Goal: Task Accomplishment & Management: Use online tool/utility

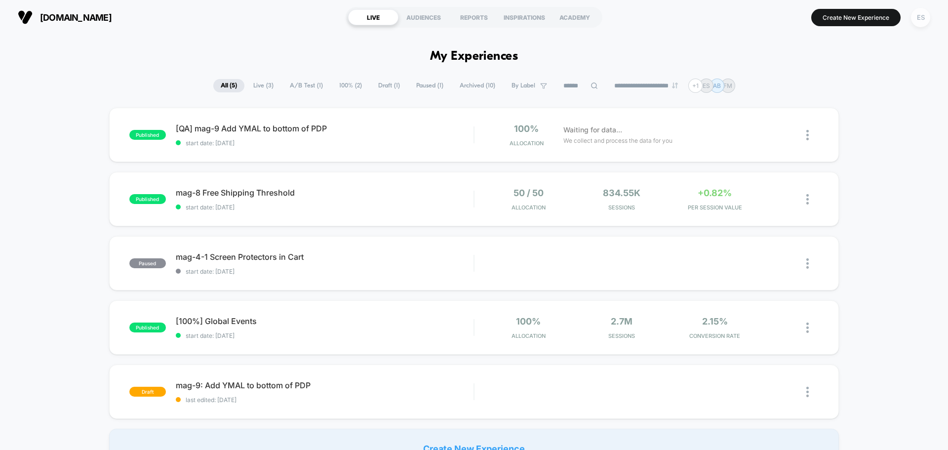
click at [922, 20] on div "ES" at bounding box center [920, 17] width 19 height 19
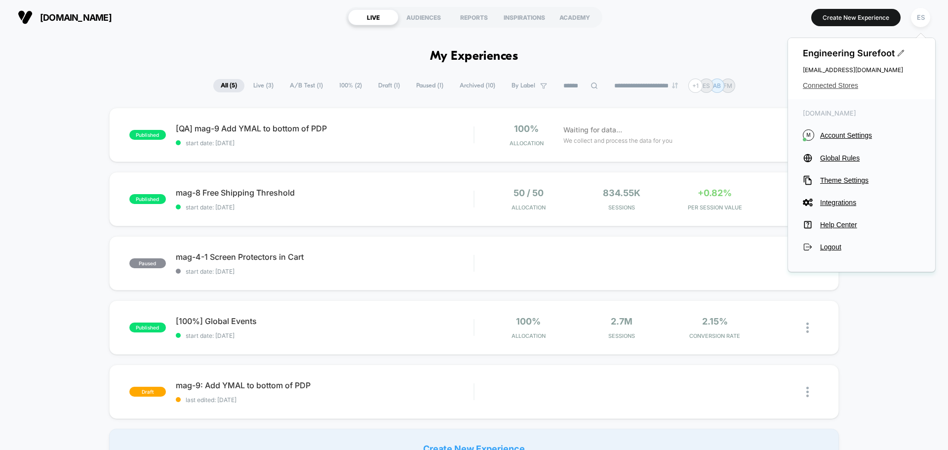
click at [841, 85] on span "Connected Stores" at bounding box center [860, 85] width 117 height 8
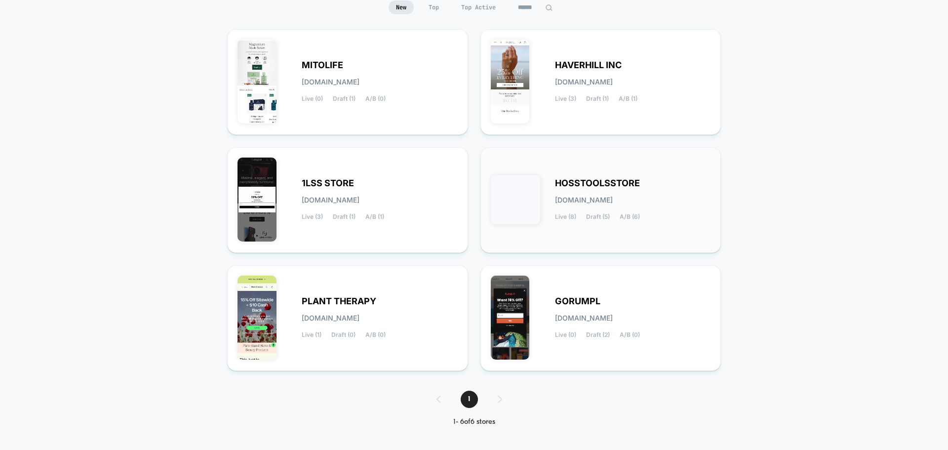
scroll to position [104, 0]
click at [676, 206] on div "HOSSTOOLSSTORE [DOMAIN_NAME] Live (8) Draft (5) A/B (6)" at bounding box center [633, 199] width 156 height 40
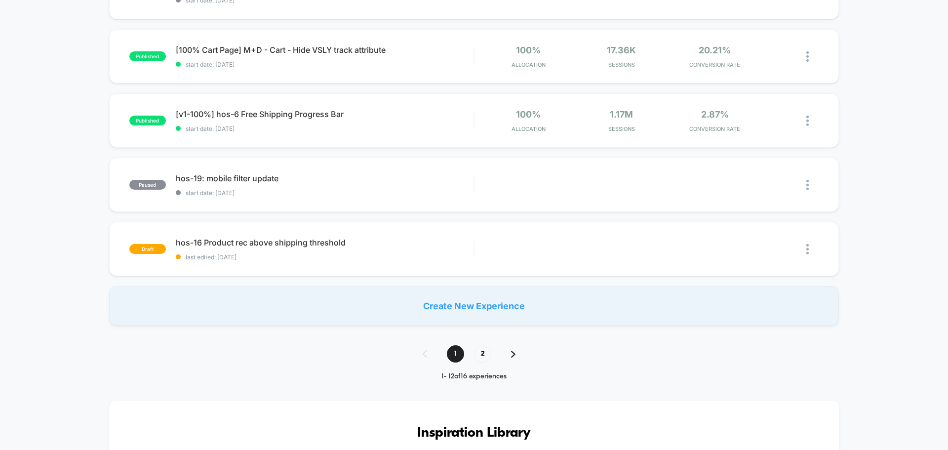
scroll to position [592, 0]
click at [480, 353] on span "2" at bounding box center [482, 352] width 17 height 17
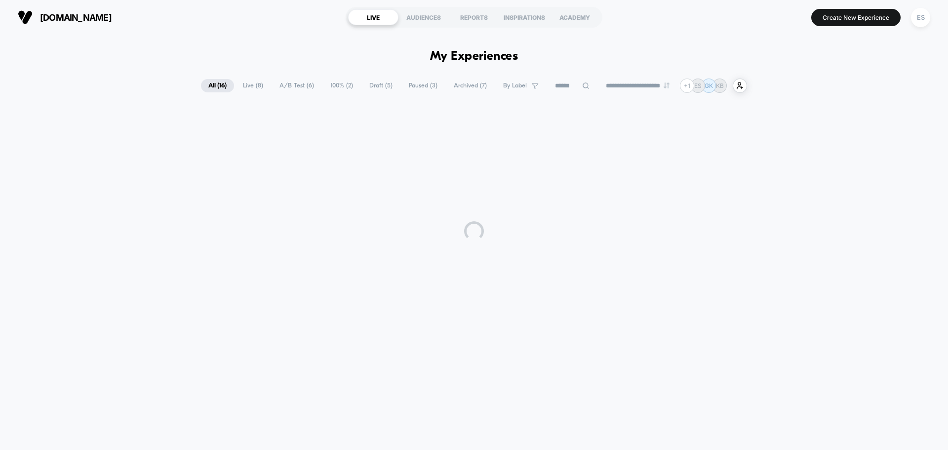
scroll to position [0, 0]
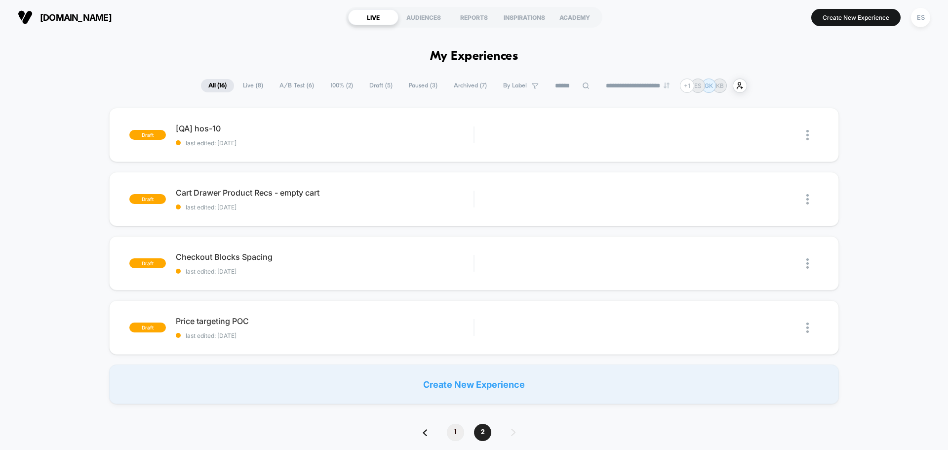
click at [455, 429] on span "1" at bounding box center [455, 431] width 17 height 17
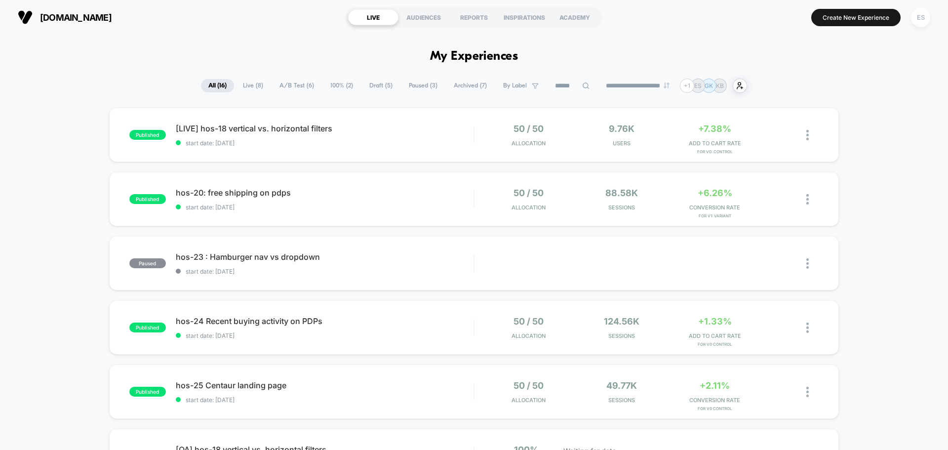
click at [923, 18] on div "ES" at bounding box center [920, 17] width 19 height 19
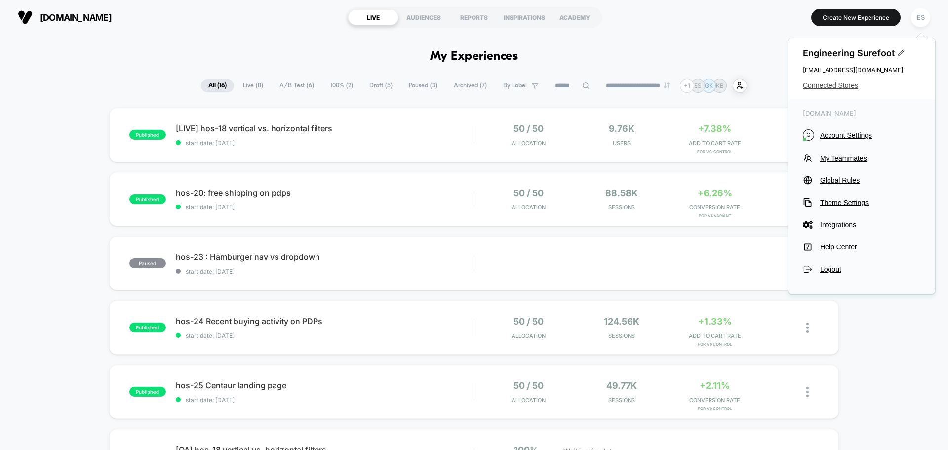
click at [857, 84] on span "Connected Stores" at bounding box center [860, 85] width 117 height 8
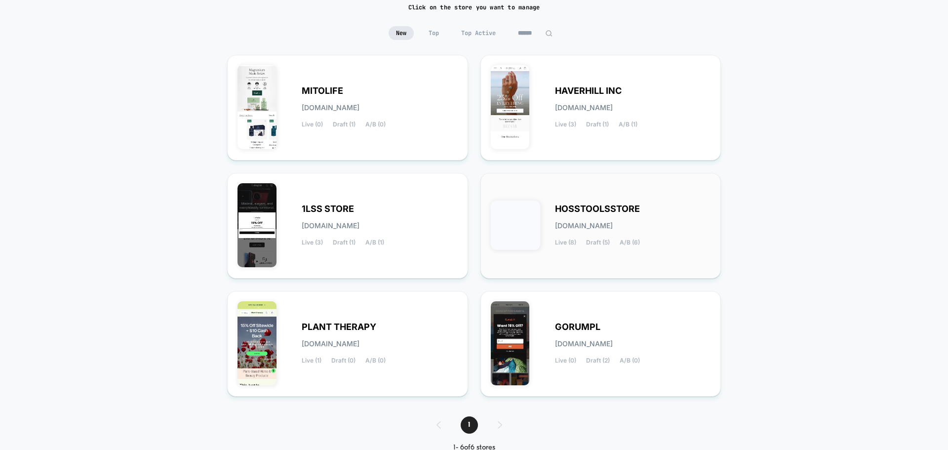
scroll to position [99, 0]
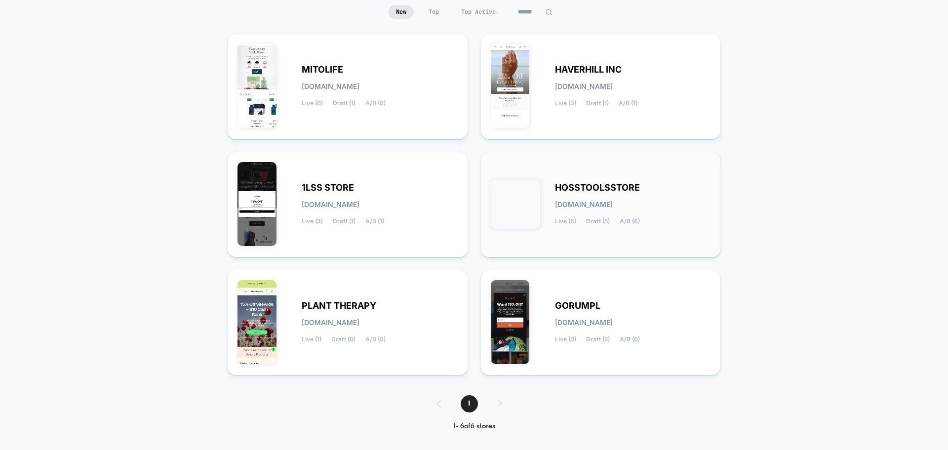
click at [607, 190] on span "HOSSTOOLSSTORE" at bounding box center [597, 187] width 85 height 7
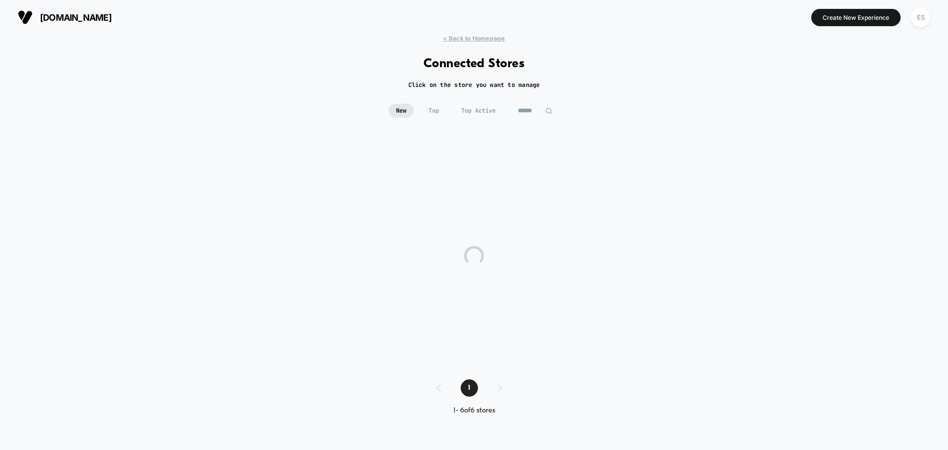
scroll to position [0, 0]
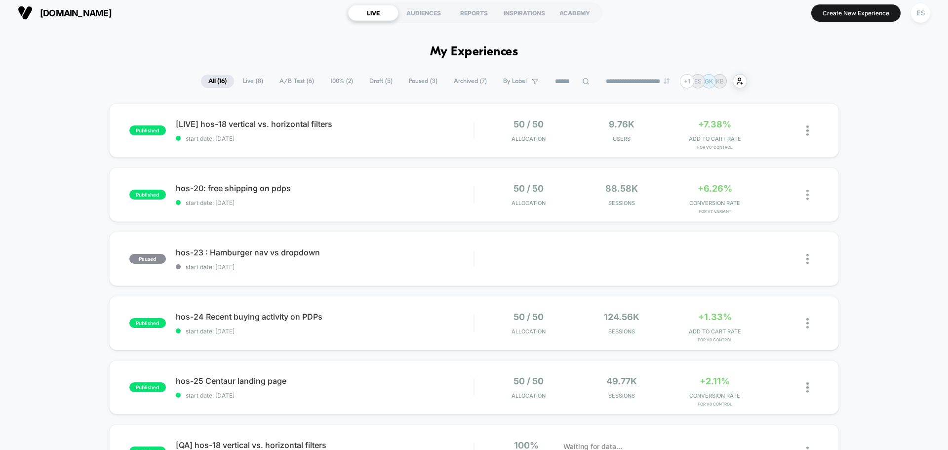
scroll to position [609, 0]
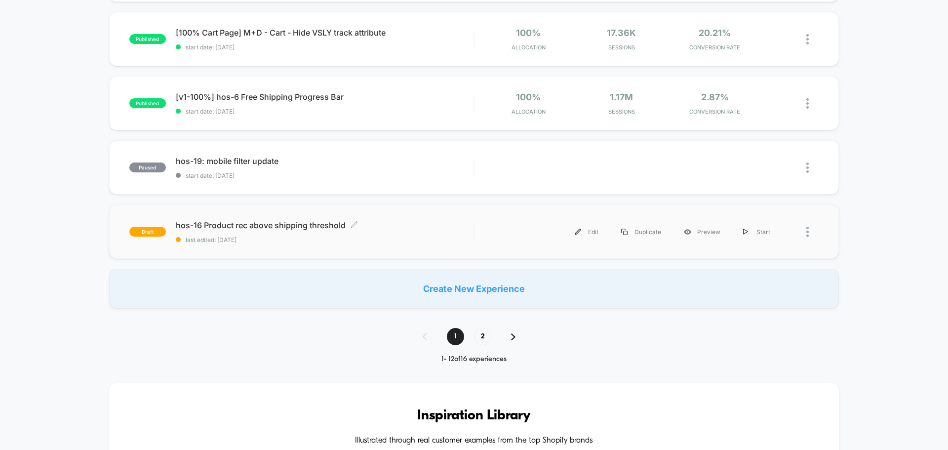
click at [318, 226] on span "hos-16 Product rec above shipping threshold Click to edit experience details" at bounding box center [325, 225] width 298 height 10
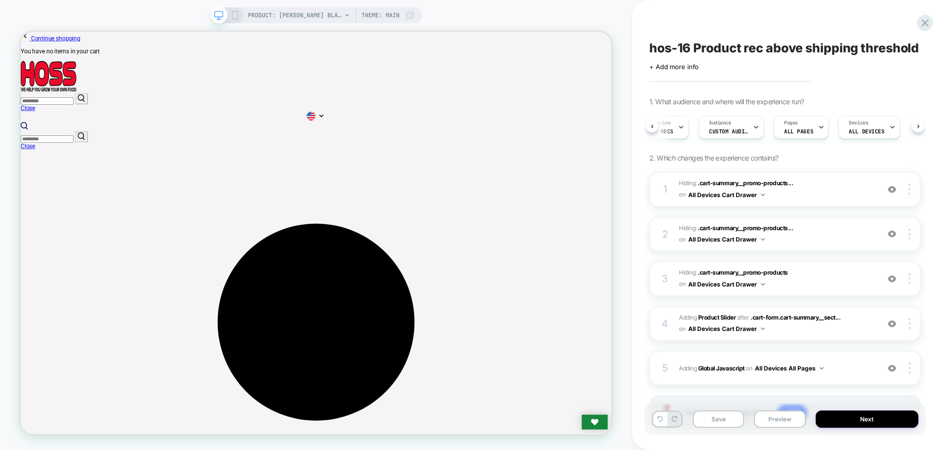
scroll to position [0, 28]
click at [792, 424] on button "Preview" at bounding box center [779, 418] width 51 height 17
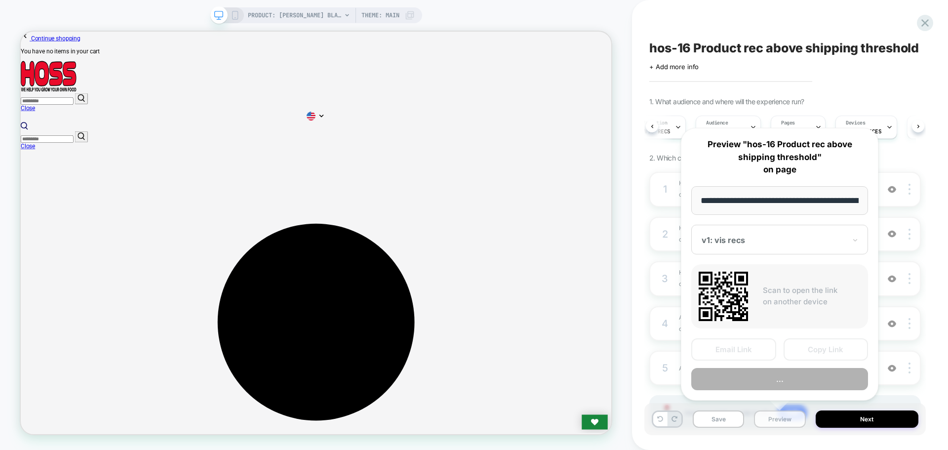
scroll to position [0, 161]
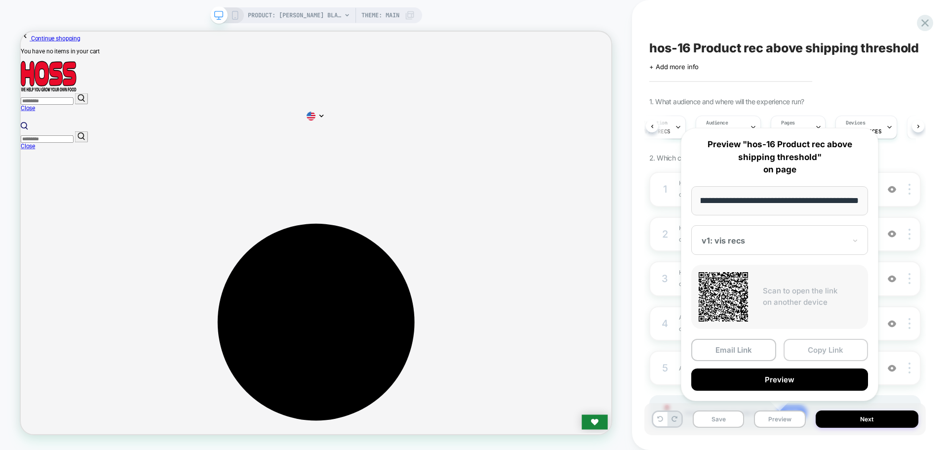
click at [823, 350] on button "Copy Link" at bounding box center [825, 350] width 85 height 22
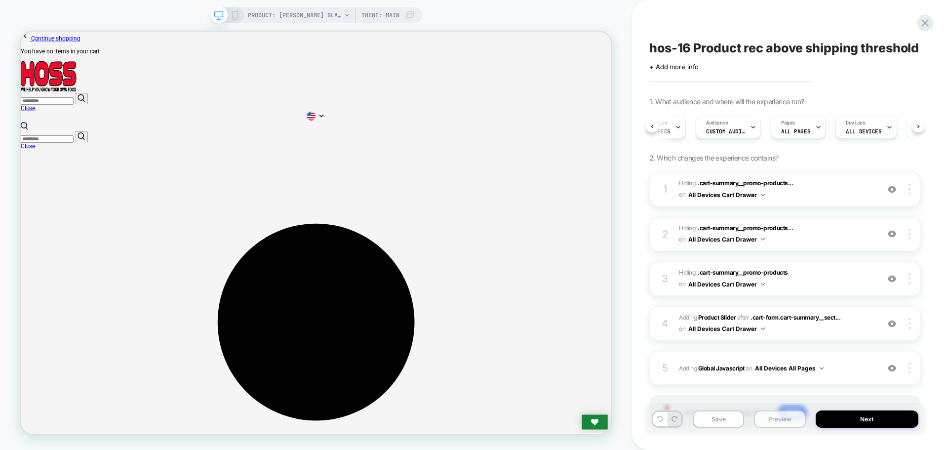
drag, startPoint x: 784, startPoint y: 420, endPoint x: 780, endPoint y: 415, distance: 5.9
click at [784, 419] on button "Preview" at bounding box center [779, 418] width 51 height 17
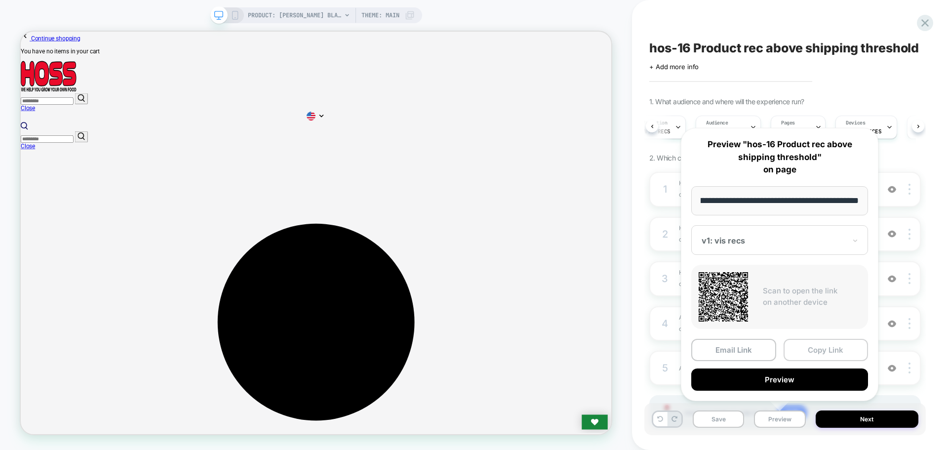
click at [808, 357] on button "Copy Link" at bounding box center [825, 350] width 85 height 22
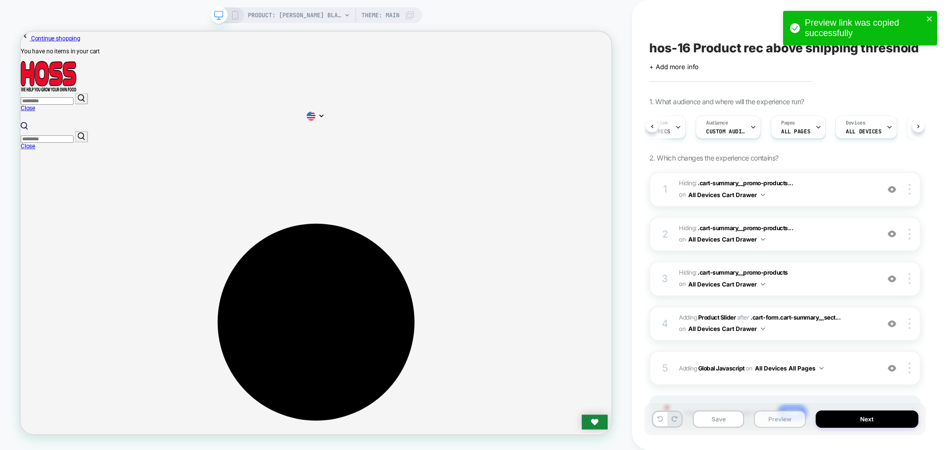
click at [795, 416] on button "Preview" at bounding box center [779, 418] width 51 height 17
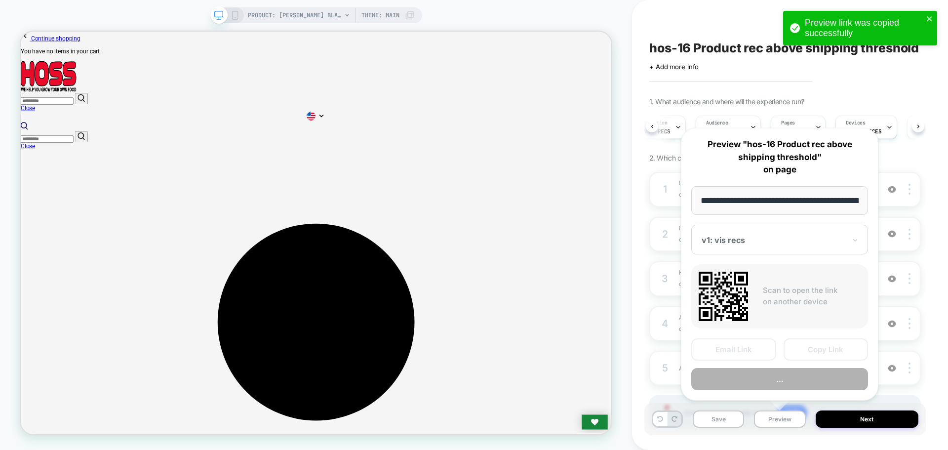
scroll to position [0, 161]
click at [824, 351] on button "Copy Link" at bounding box center [825, 350] width 85 height 22
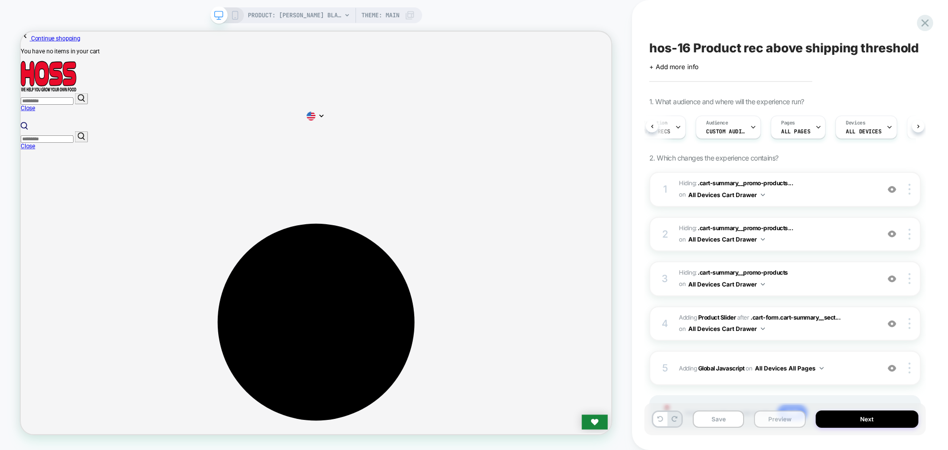
click at [766, 422] on button "Preview" at bounding box center [779, 418] width 51 height 17
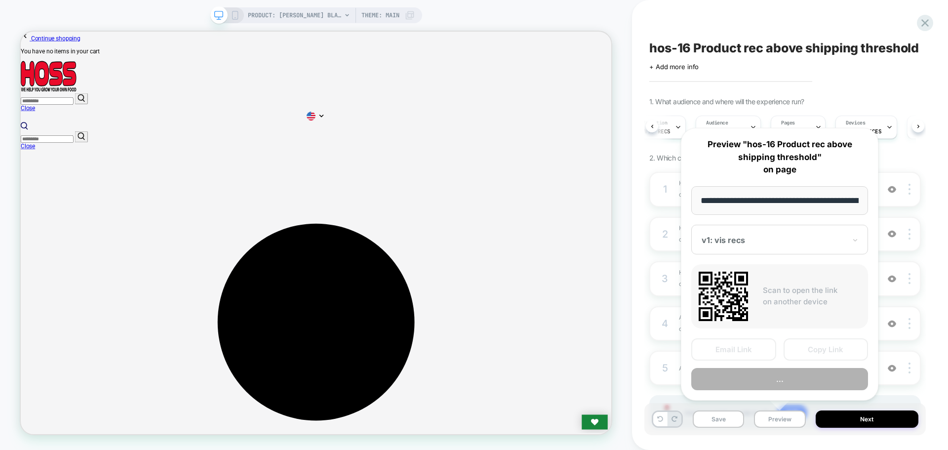
scroll to position [0, 161]
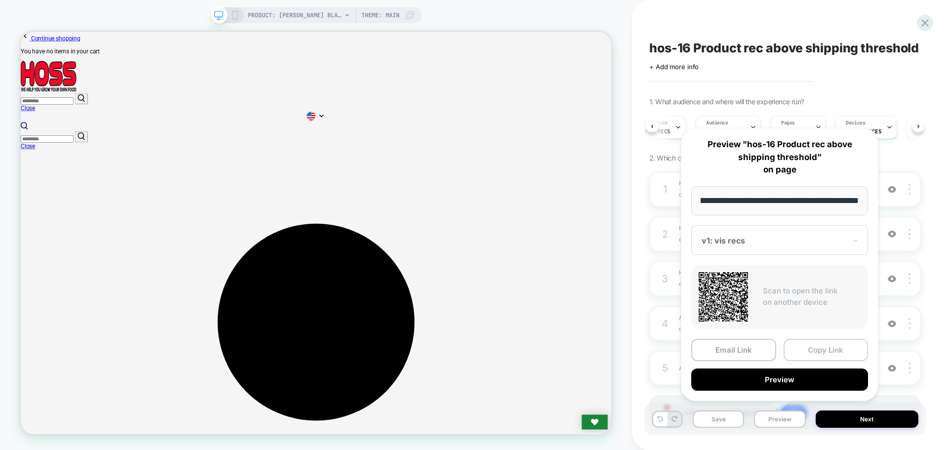
click at [808, 351] on button "Copy Link" at bounding box center [825, 350] width 85 height 22
